Goal: Task Accomplishment & Management: Use online tool/utility

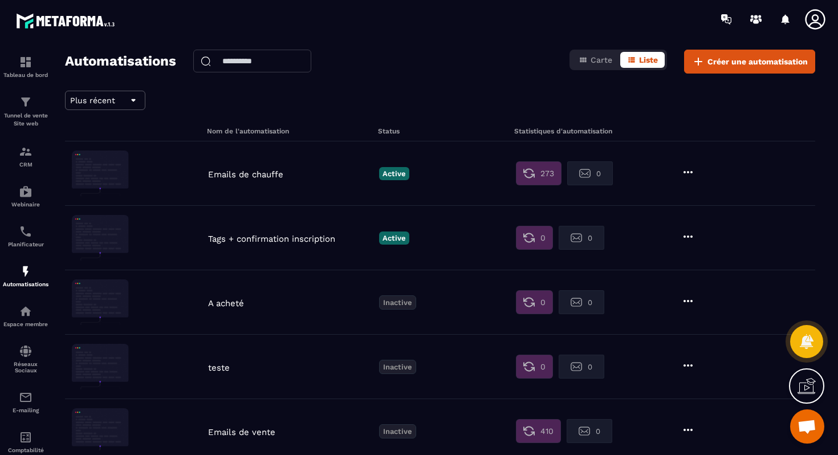
scroll to position [1467, 0]
click at [38, 107] on div "Tunnel de vente Site web" at bounding box center [26, 111] width 46 height 32
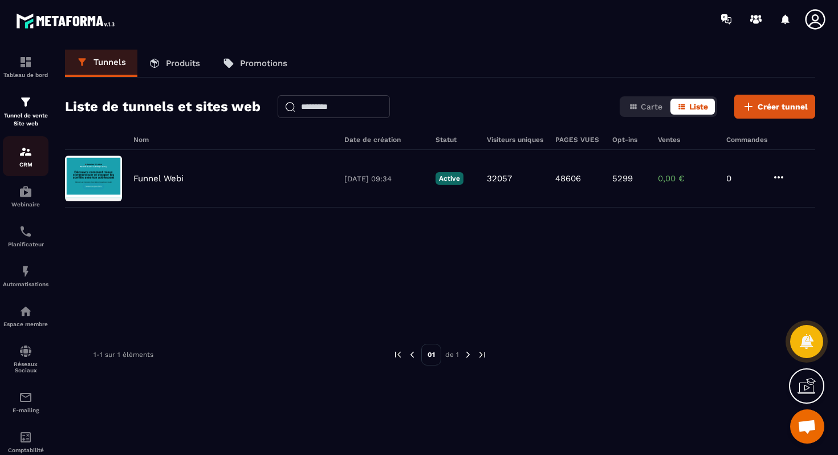
click at [24, 152] on img at bounding box center [26, 152] width 14 height 14
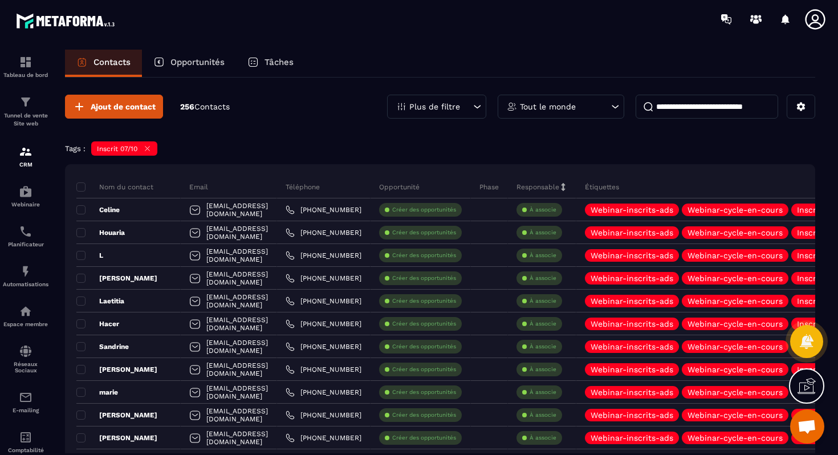
click at [422, 113] on div "Plus de filtre" at bounding box center [436, 107] width 99 height 24
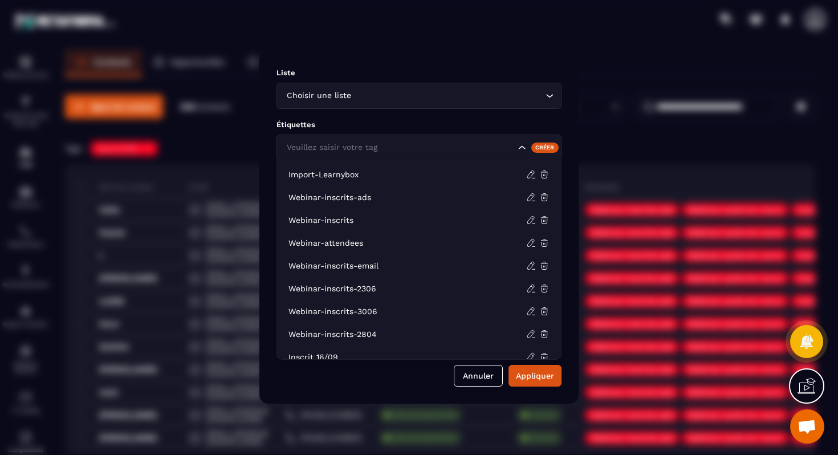
click at [382, 148] on input "Search for option" at bounding box center [399, 147] width 231 height 13
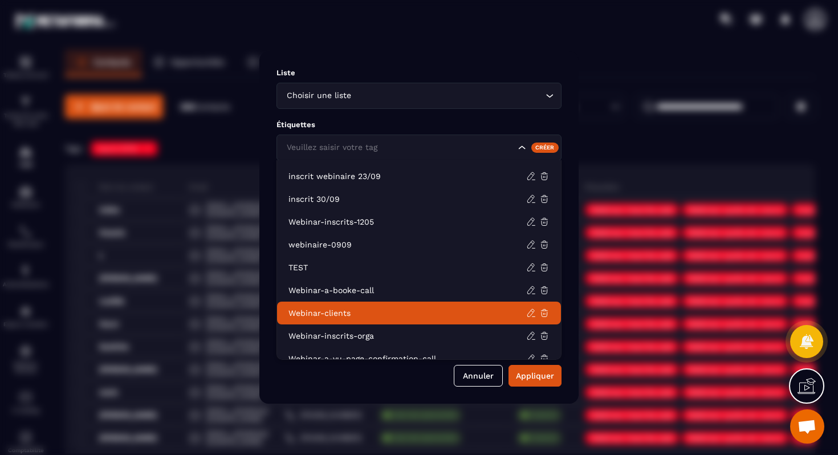
scroll to position [359, 0]
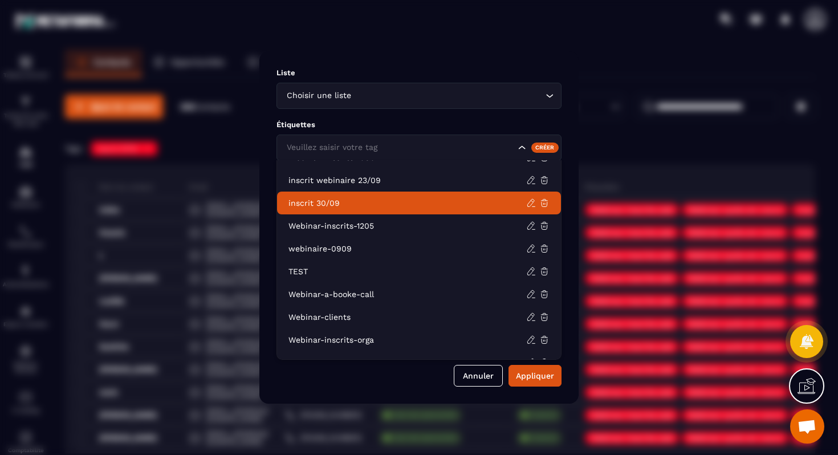
click at [332, 203] on p "inscrit 30/09" at bounding box center [407, 202] width 238 height 11
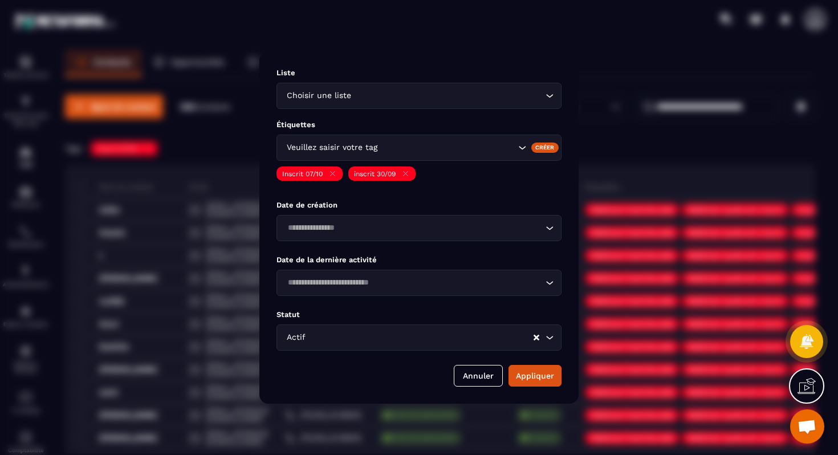
click at [337, 173] on div "Inscrit 07/10" at bounding box center [309, 173] width 66 height 14
click at [333, 173] on icon "Modal window" at bounding box center [332, 173] width 9 height 9
click at [528, 365] on button "Appliquer" at bounding box center [535, 376] width 53 height 22
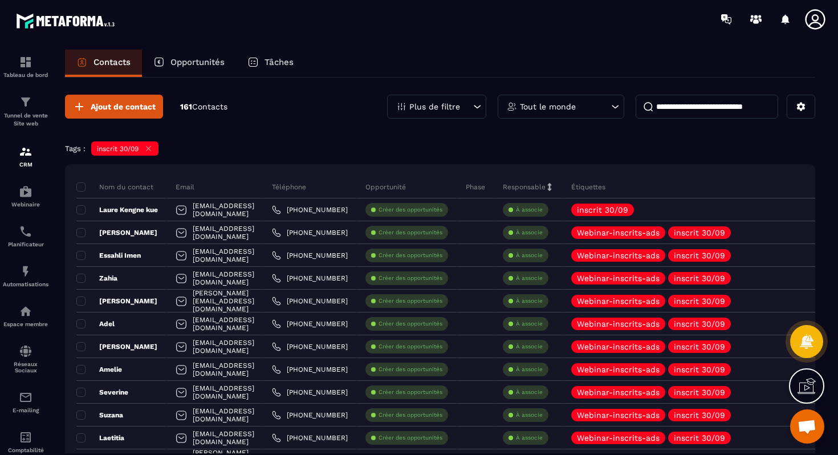
click at [449, 103] on p "Plus de filtre" at bounding box center [434, 107] width 51 height 8
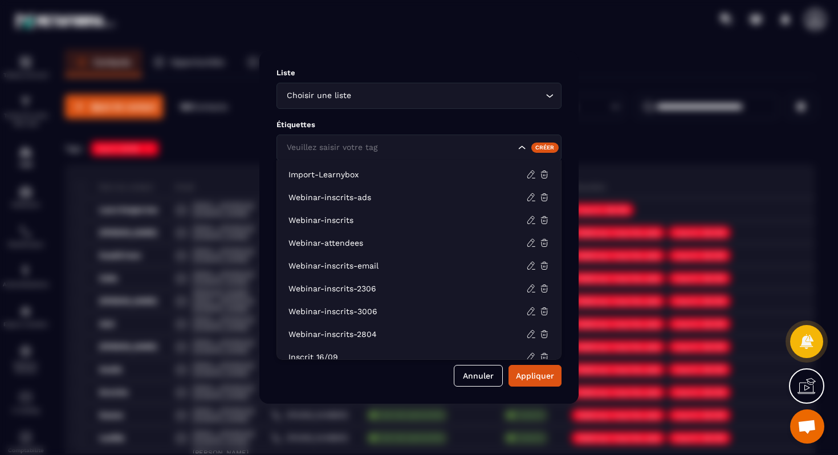
click at [373, 145] on div "Veuillez saisir votre tag" at bounding box center [400, 147] width 234 height 13
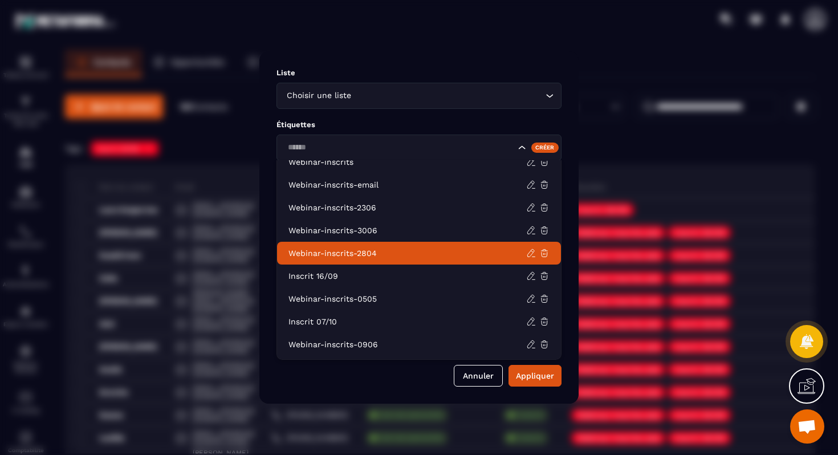
scroll to position [34, 0]
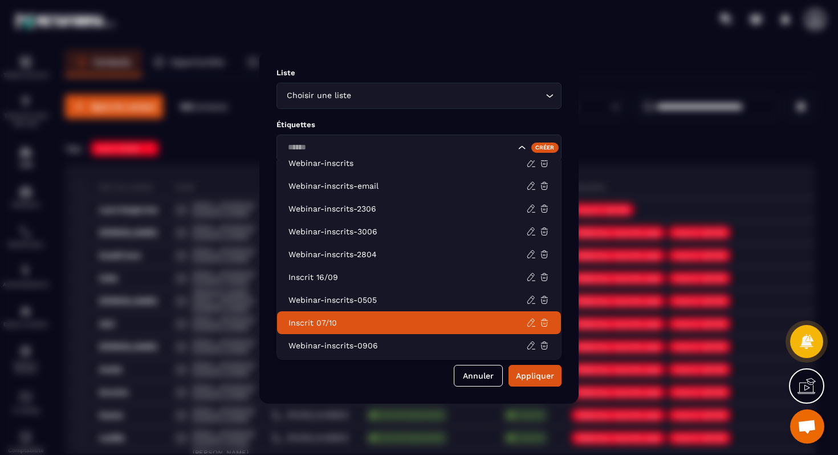
click at [322, 318] on p "Inscrit 07/10" at bounding box center [407, 322] width 238 height 11
type input "******"
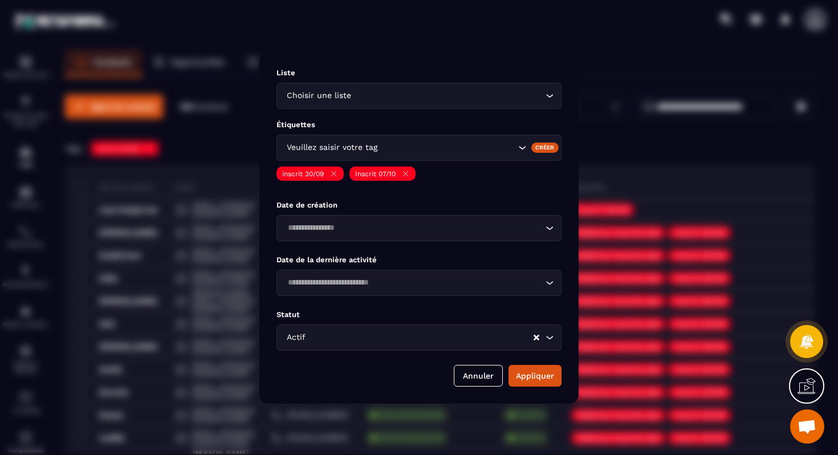
click at [333, 170] on icon "Modal window" at bounding box center [334, 173] width 9 height 9
click at [536, 372] on button "Appliquer" at bounding box center [535, 376] width 53 height 22
